Goal: Complete application form: Complete application form

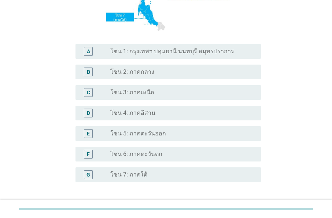
scroll to position [147, 0]
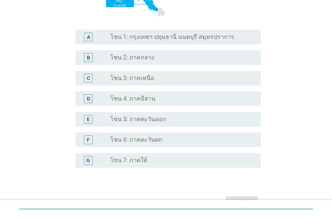
click at [142, 81] on label "โซน 3: ภาคเหนือ" at bounding box center [132, 77] width 44 height 7
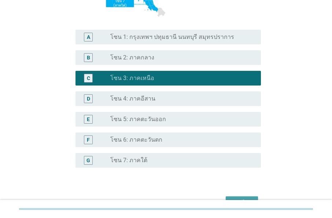
click at [249, 198] on button "ต่อไป" at bounding box center [242, 202] width 32 height 13
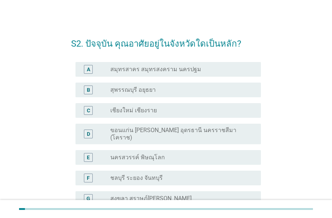
click at [144, 111] on label "เชียงใหม่ เชียงราย" at bounding box center [133, 110] width 47 height 7
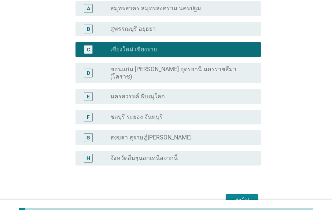
scroll to position [94, 0]
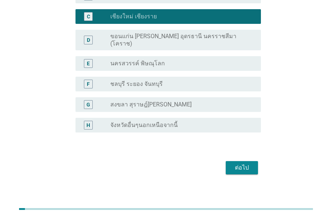
drag, startPoint x: 237, startPoint y: 154, endPoint x: 234, endPoint y: 158, distance: 4.6
click at [237, 159] on div "ต่อไป" at bounding box center [166, 168] width 190 height 18
click at [238, 163] on div "ต่อไป" at bounding box center [242, 167] width 21 height 9
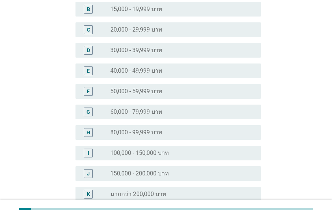
scroll to position [0, 0]
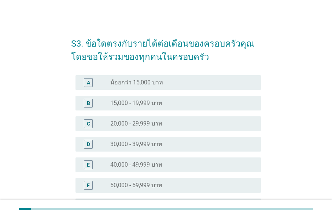
click at [236, 48] on h2 "S3. ข้อใดตรงกับรายได้ต่อเดือนของครอบครัวคุณ โดยขอให้รวมของทุกคนในครอบครัว" at bounding box center [166, 47] width 190 height 34
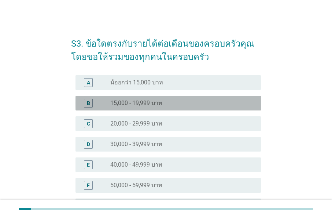
click at [151, 100] on label "15,000 - 19,999 บาท" at bounding box center [136, 102] width 52 height 7
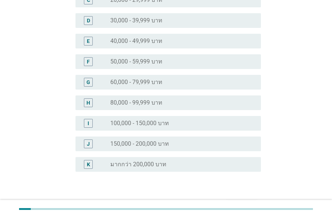
scroll to position [169, 0]
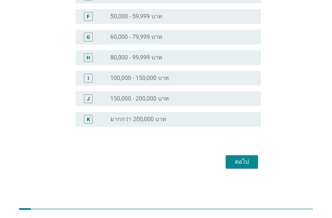
click at [241, 164] on div "ต่อไป" at bounding box center [242, 161] width 21 height 9
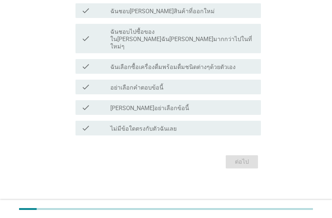
scroll to position [0, 0]
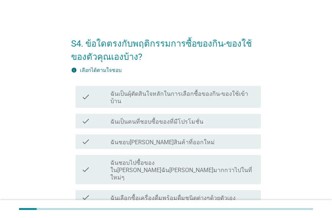
click at [172, 92] on label "ฉันเป็นผุ้ตัดสินใจหลักในการเลือกซื้อของกิน-ของใช้เข้าบ้าน" at bounding box center [182, 97] width 145 height 15
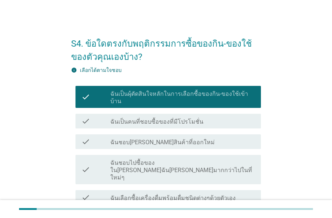
click at [188, 118] on label "ฉันเป็นคนที่ชอบซื้อของที่มีโปรโมชั่น" at bounding box center [156, 121] width 93 height 7
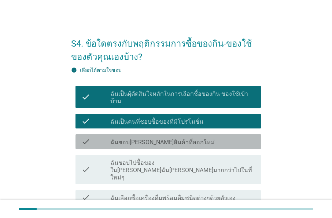
click at [191, 137] on div "check_box_outline_blank ฉันชอบ[PERSON_NAME]สินค้าที่ออกใหม่" at bounding box center [182, 141] width 145 height 9
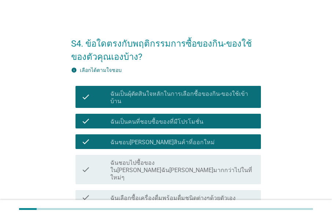
click at [209, 159] on label "ฉันชอบไปซื้อของใน[PERSON_NAME]ฉัน[PERSON_NAME]มากกว่าไปในที่ใหม่ๆ" at bounding box center [182, 170] width 145 height 22
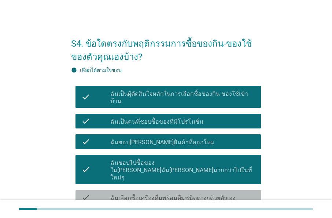
click at [220, 194] on label "ฉันเลือกซื้อเครื่องดื่มพร้อมดื่มชนิดต่างๆด้วยตัวเอง" at bounding box center [172, 197] width 125 height 7
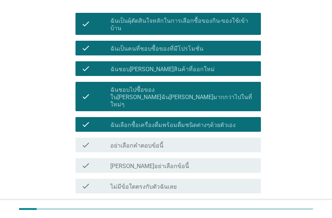
scroll to position [73, 0]
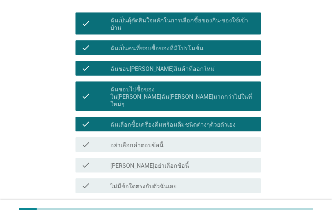
click at [245, 215] on div "ต่อไป" at bounding box center [242, 219] width 21 height 9
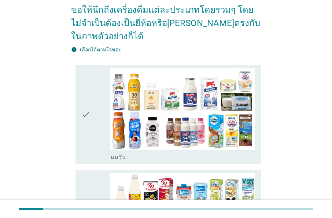
scroll to position [0, 0]
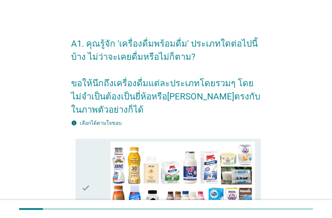
click at [233, 98] on h2 "A1. คุณรู้จัก 'เครื่องดื่มพร้อมดื่ม' ประเภทใดต่อไปนี้บ้าง ไม่ว่าจะเคยดื่มหรือไม…" at bounding box center [166, 73] width 190 height 87
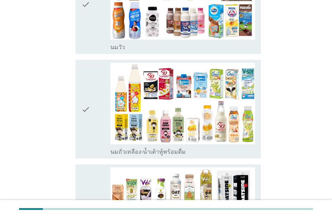
click at [91, 109] on div "check" at bounding box center [95, 109] width 29 height 93
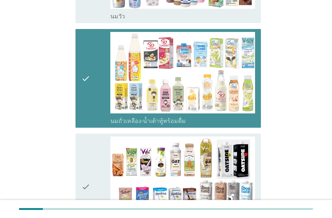
scroll to position [257, 0]
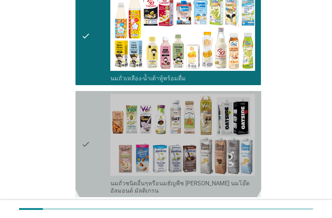
click at [96, 122] on div "check" at bounding box center [95, 144] width 29 height 100
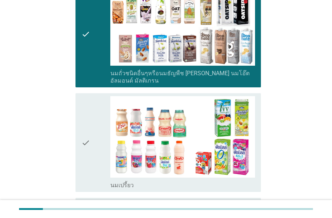
click at [97, 122] on div "check" at bounding box center [95, 142] width 29 height 93
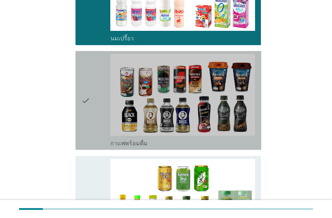
click at [97, 115] on div "check" at bounding box center [95, 100] width 29 height 93
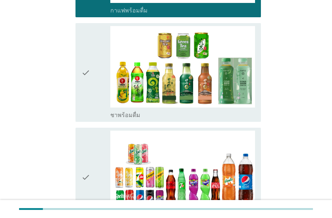
scroll to position [660, 0]
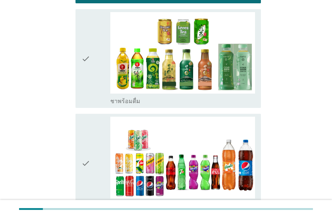
click at [94, 81] on div "check" at bounding box center [95, 58] width 29 height 93
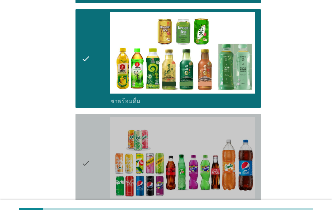
click at [100, 142] on div "check" at bounding box center [95, 163] width 29 height 93
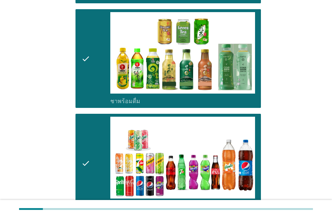
scroll to position [733, 0]
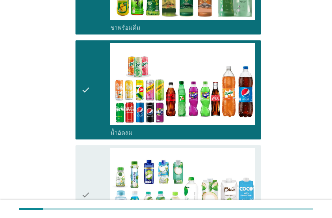
click at [100, 148] on div "check" at bounding box center [95, 194] width 29 height 93
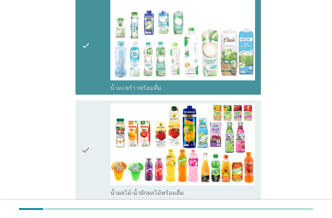
scroll to position [953, 0]
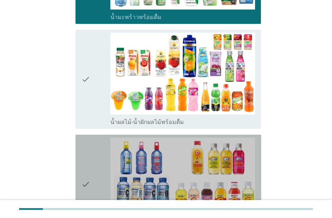
click at [101, 140] on div "check" at bounding box center [95, 184] width 29 height 93
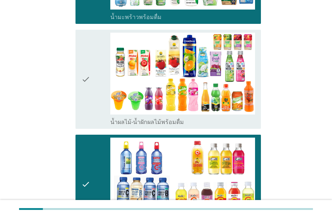
click at [101, 91] on div "check" at bounding box center [95, 79] width 29 height 93
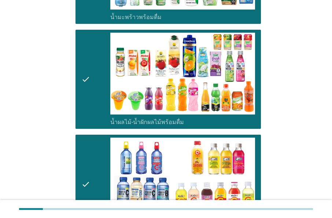
scroll to position [1137, 0]
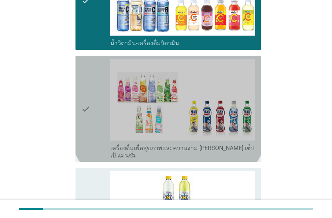
click at [106, 128] on div "check" at bounding box center [95, 109] width 29 height 100
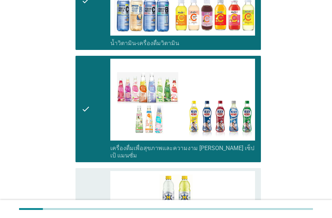
click at [103, 178] on div "check" at bounding box center [95, 217] width 29 height 93
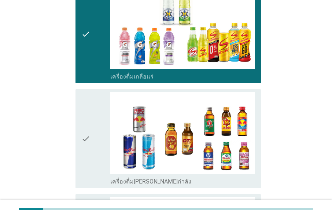
click at [98, 130] on div "check" at bounding box center [95, 138] width 29 height 93
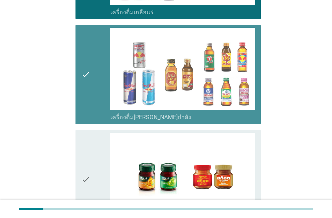
scroll to position [1467, 0]
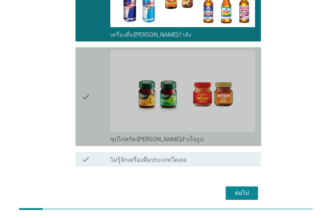
click at [91, 100] on div "check" at bounding box center [95, 96] width 29 height 93
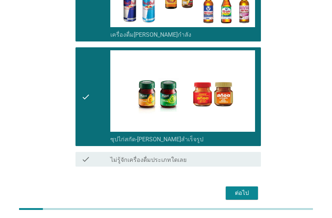
click at [250, 188] on div "ต่อไป" at bounding box center [242, 192] width 21 height 9
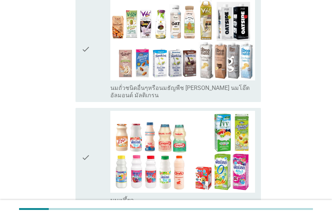
scroll to position [257, 0]
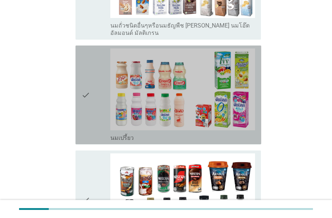
click at [92, 101] on div "check" at bounding box center [95, 94] width 29 height 93
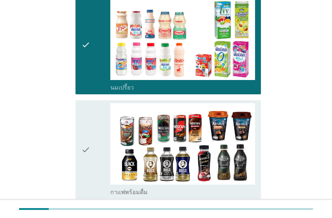
scroll to position [367, 0]
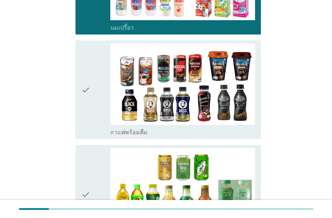
click at [106, 86] on div "check" at bounding box center [95, 89] width 29 height 93
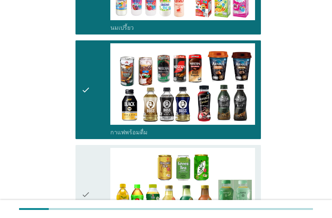
click at [106, 178] on div "check" at bounding box center [95, 194] width 29 height 93
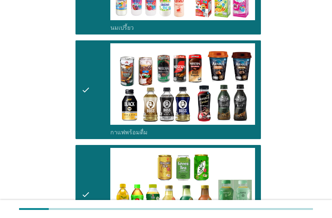
click at [99, 174] on div "check" at bounding box center [95, 194] width 29 height 93
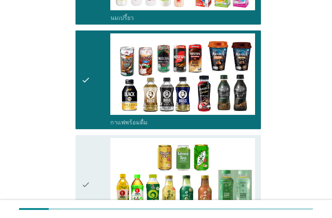
scroll to position [477, 0]
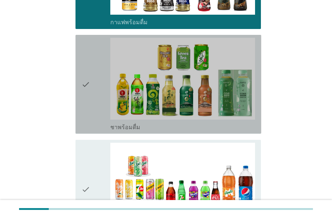
click at [93, 95] on div "check" at bounding box center [95, 84] width 29 height 93
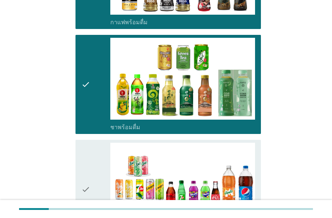
click at [98, 150] on div "check" at bounding box center [95, 189] width 29 height 93
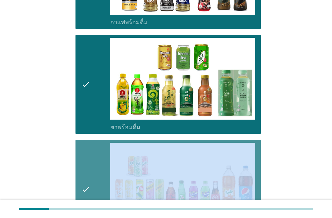
click at [98, 150] on div "check" at bounding box center [95, 189] width 29 height 93
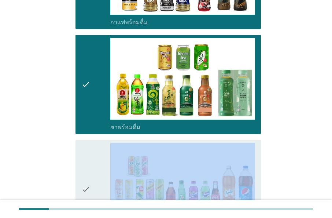
scroll to position [660, 0]
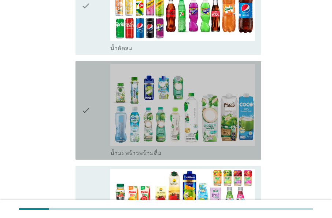
click at [98, 127] on div "check" at bounding box center [95, 110] width 29 height 93
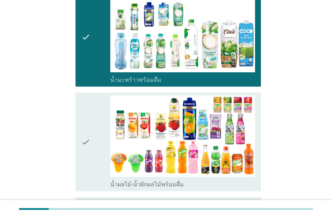
click at [97, 124] on div "check" at bounding box center [95, 141] width 29 height 93
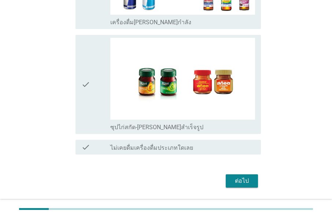
scroll to position [1326, 0]
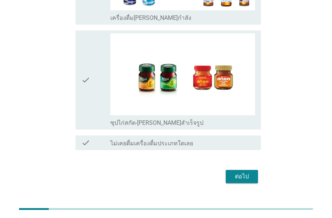
click at [251, 172] on div "ต่อไป" at bounding box center [242, 176] width 21 height 9
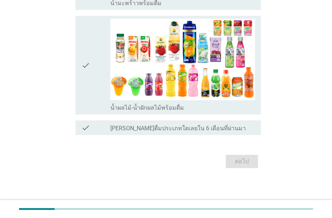
scroll to position [0, 0]
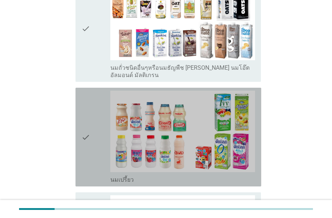
click at [94, 108] on div "check" at bounding box center [95, 137] width 29 height 93
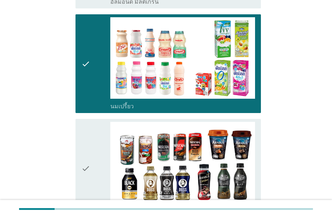
click at [100, 137] on div "check" at bounding box center [95, 168] width 29 height 93
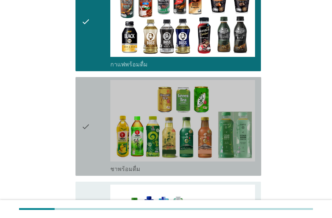
click at [100, 137] on div "check" at bounding box center [95, 126] width 29 height 93
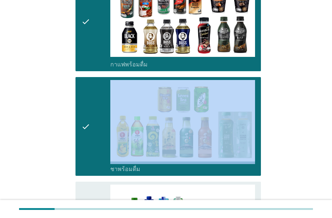
click at [100, 137] on div "check" at bounding box center [95, 126] width 29 height 93
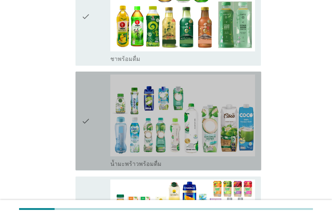
click at [101, 118] on div "check" at bounding box center [95, 120] width 29 height 93
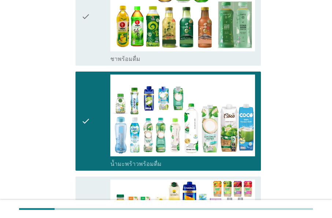
scroll to position [593, 0]
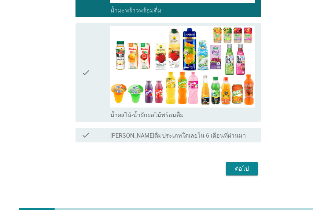
click at [242, 162] on button "ต่อไป" at bounding box center [242, 168] width 32 height 13
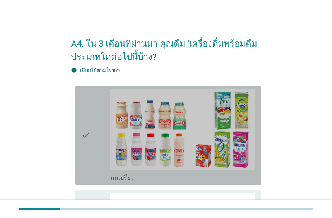
click at [108, 116] on div "check" at bounding box center [95, 135] width 29 height 93
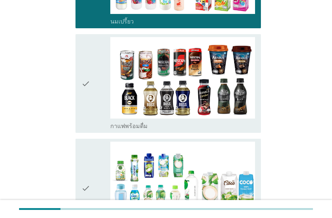
scroll to position [257, 0]
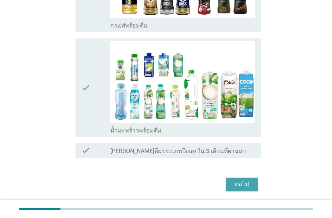
click at [241, 181] on div "ต่อไป" at bounding box center [242, 184] width 21 height 9
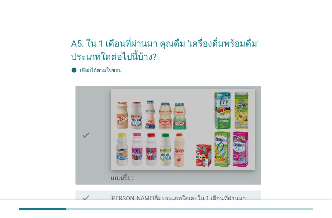
click at [176, 136] on img at bounding box center [183, 129] width 144 height 81
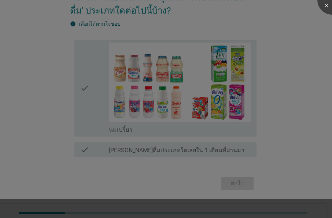
scroll to position [50, 0]
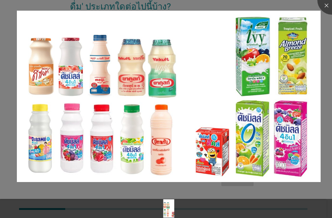
click at [271, 194] on div at bounding box center [166, 196] width 332 height 6
click at [325, 8] on div at bounding box center [332, -1] width 29 height 29
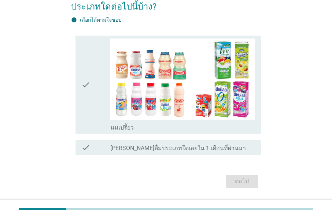
click at [245, 181] on div "ต่อไป" at bounding box center [166, 181] width 190 height 18
click at [227, 131] on div "check check_box นมเปรี้ยว" at bounding box center [169, 85] width 186 height 99
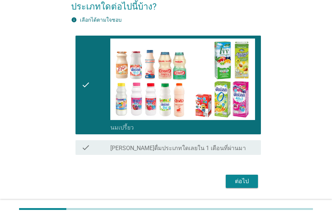
click at [241, 179] on div "ต่อไป" at bounding box center [242, 181] width 21 height 9
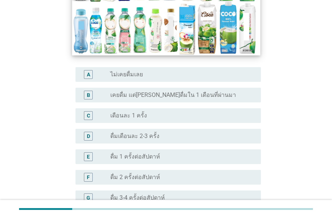
scroll to position [183, 0]
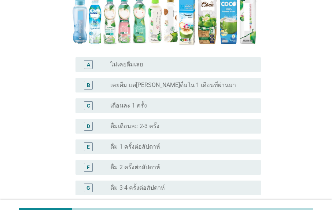
click at [184, 81] on label "เคยดื่ม แต่[PERSON_NAME]ดื่มใน 1 เดือนที่ผ่านมา" at bounding box center [173, 84] width 126 height 7
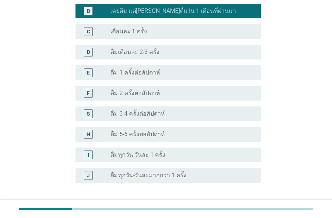
scroll to position [301, 0]
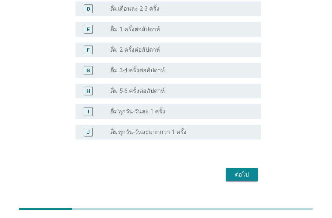
click at [239, 170] on div "ต่อไป" at bounding box center [242, 174] width 21 height 9
